Goal: Task Accomplishment & Management: Complete application form

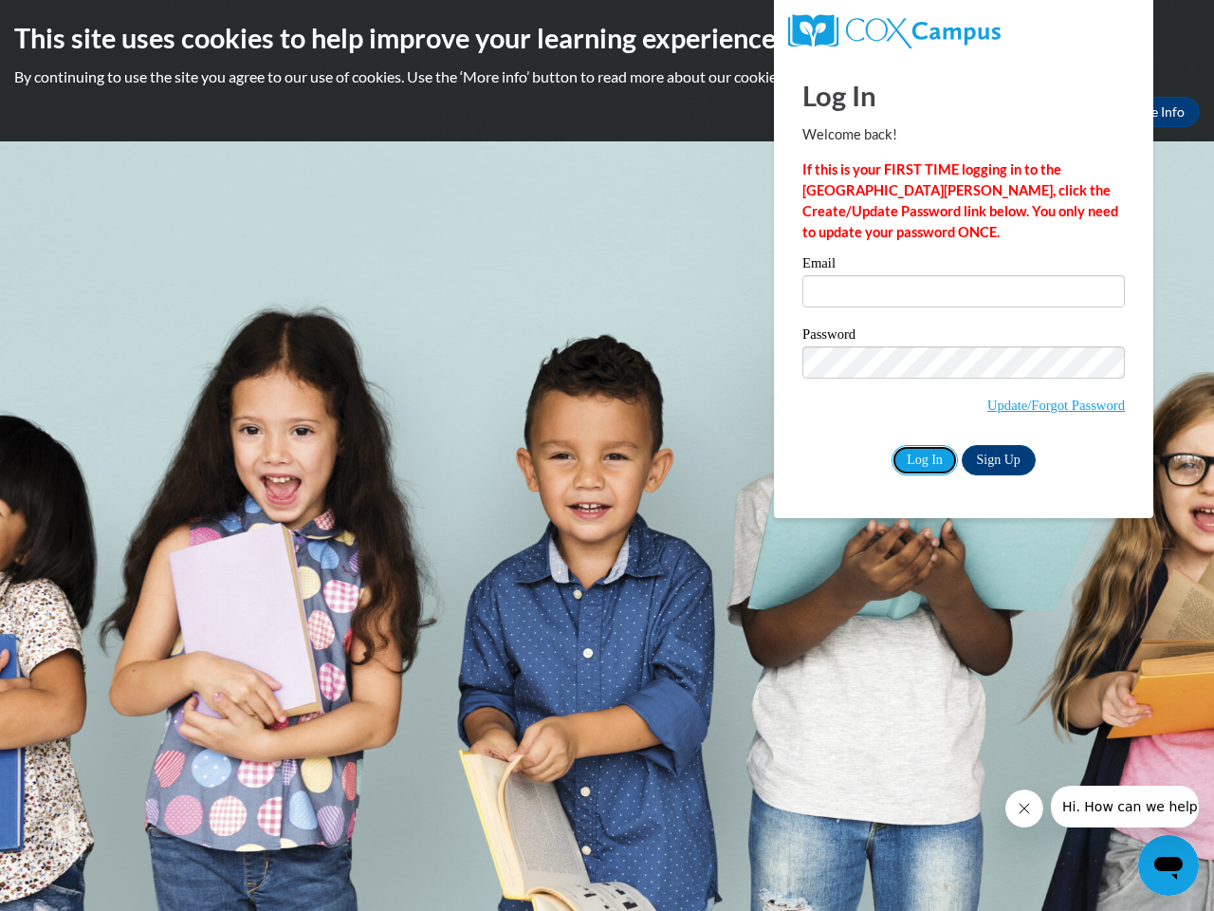
click at [924, 458] on input "Log In" at bounding box center [925, 460] width 66 height 30
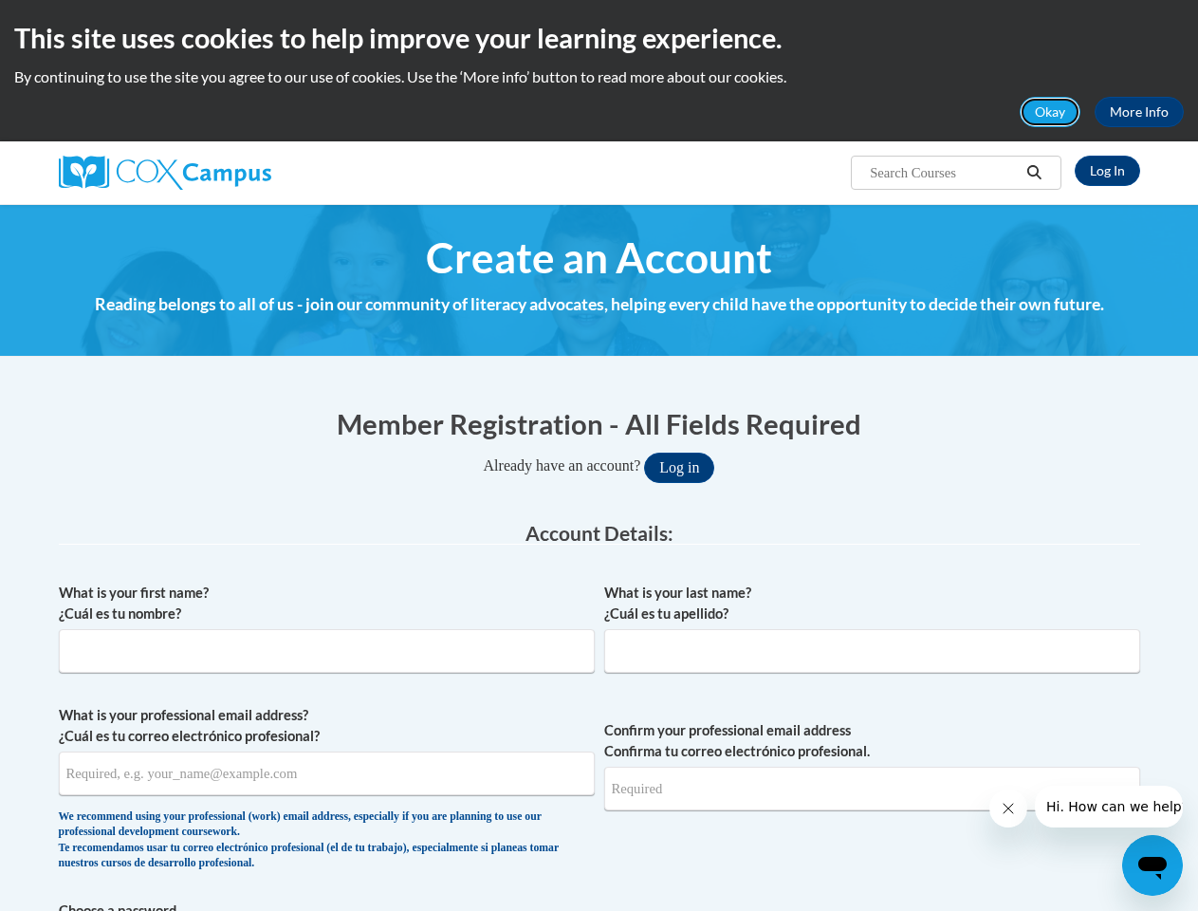
click at [1051, 112] on button "Okay" at bounding box center [1050, 112] width 61 height 30
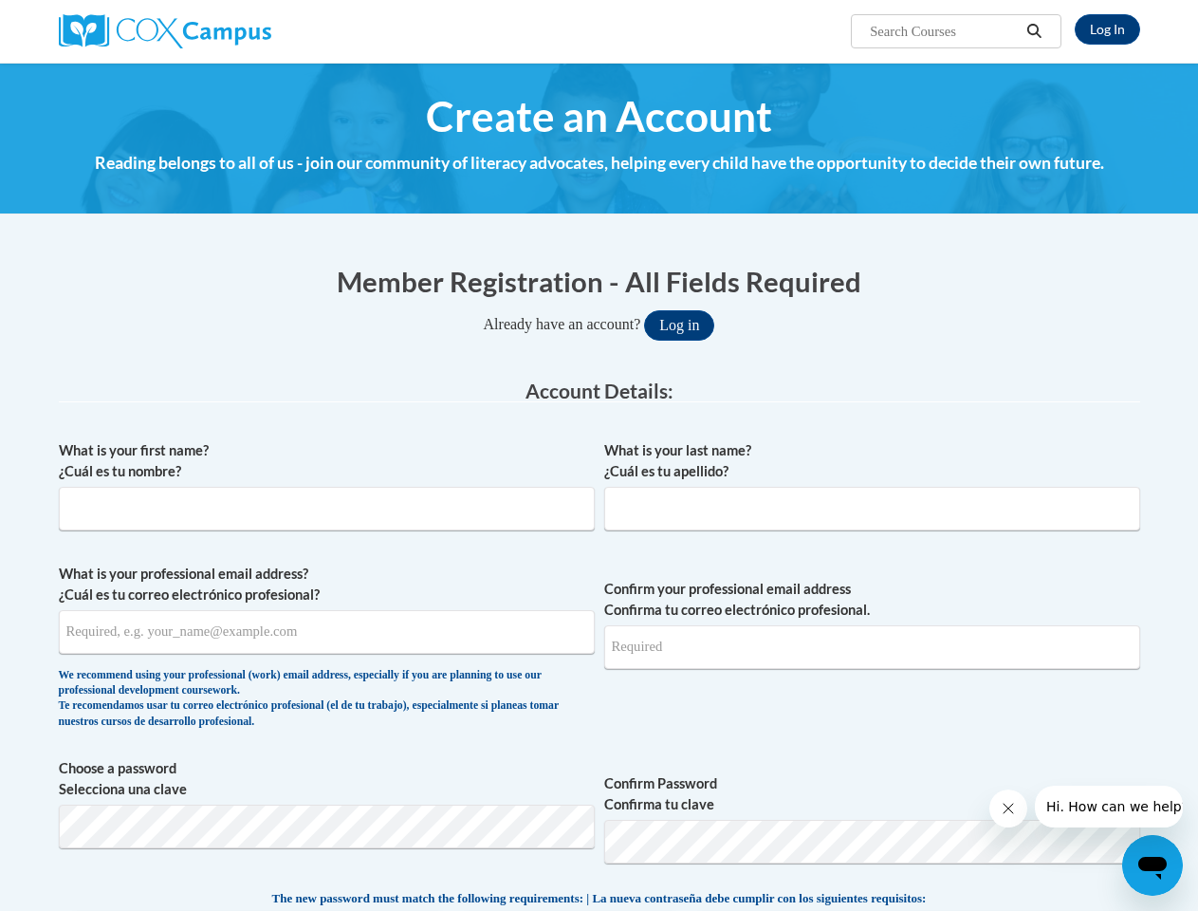
click at [1035, 173] on h4 "Reading belongs to all of us - join our community of literacy advocates, helpin…" at bounding box center [599, 163] width 1081 height 25
click at [326, 635] on input "What is your professional email address? ¿Cuál es tu correo electrónico profesi…" at bounding box center [327, 632] width 536 height 44
click at [872, 635] on input "Confirm your professional email address Confirma tu correo electrónico profesio…" at bounding box center [872, 647] width 536 height 44
